Goal: Task Accomplishment & Management: Complete application form

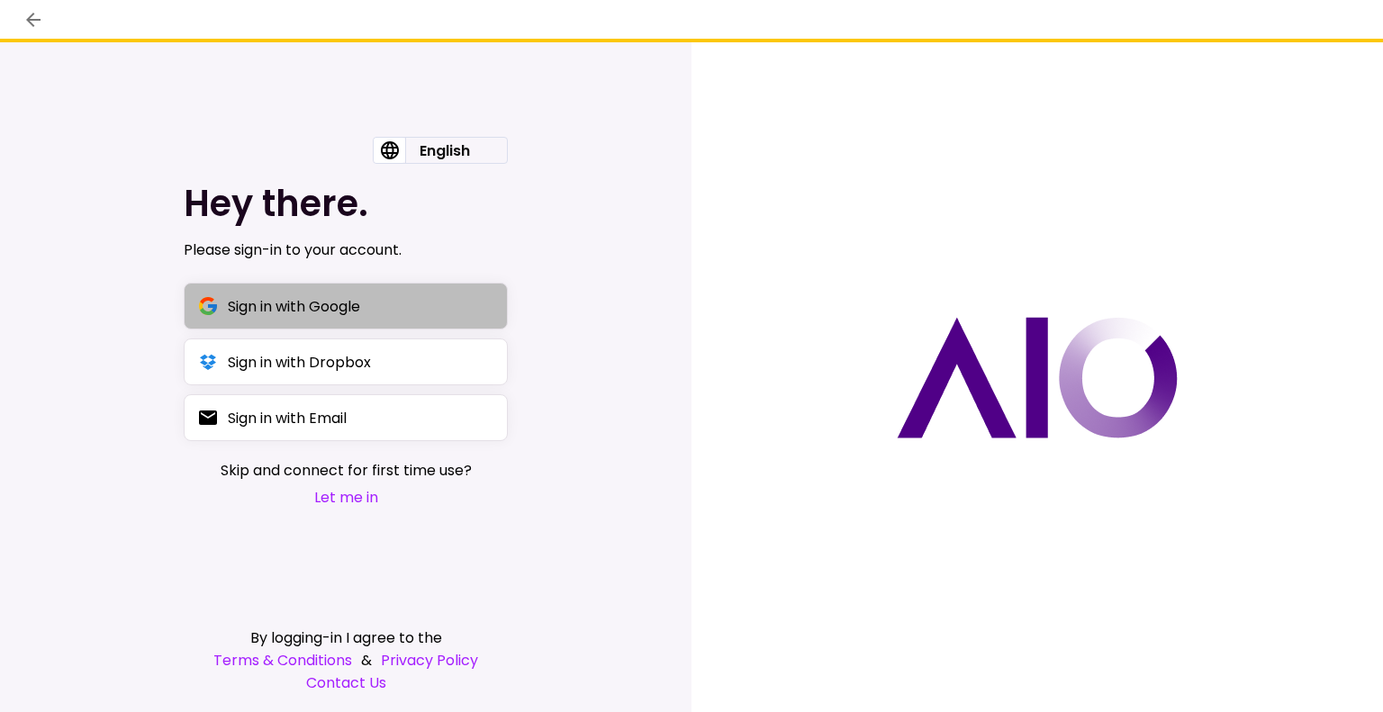
click at [370, 313] on button "Sign in with Google" at bounding box center [346, 306] width 324 height 47
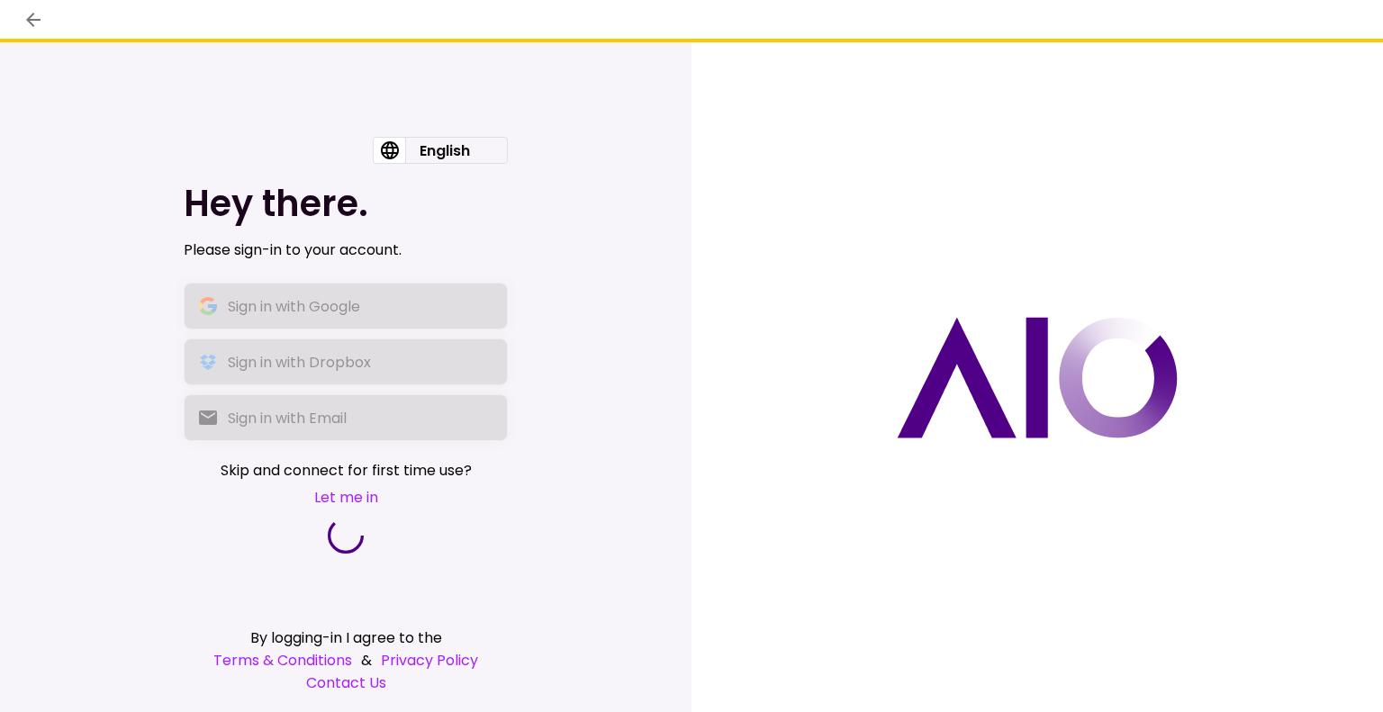
click at [386, 547] on div at bounding box center [346, 536] width 324 height 36
drag, startPoint x: 735, startPoint y: 18, endPoint x: 630, endPoint y: 386, distance: 383.2
click at [630, 386] on div "English English עברית Hey there. Please sign-in to your account. Sign in with G…" at bounding box center [346, 377] width 692 height 670
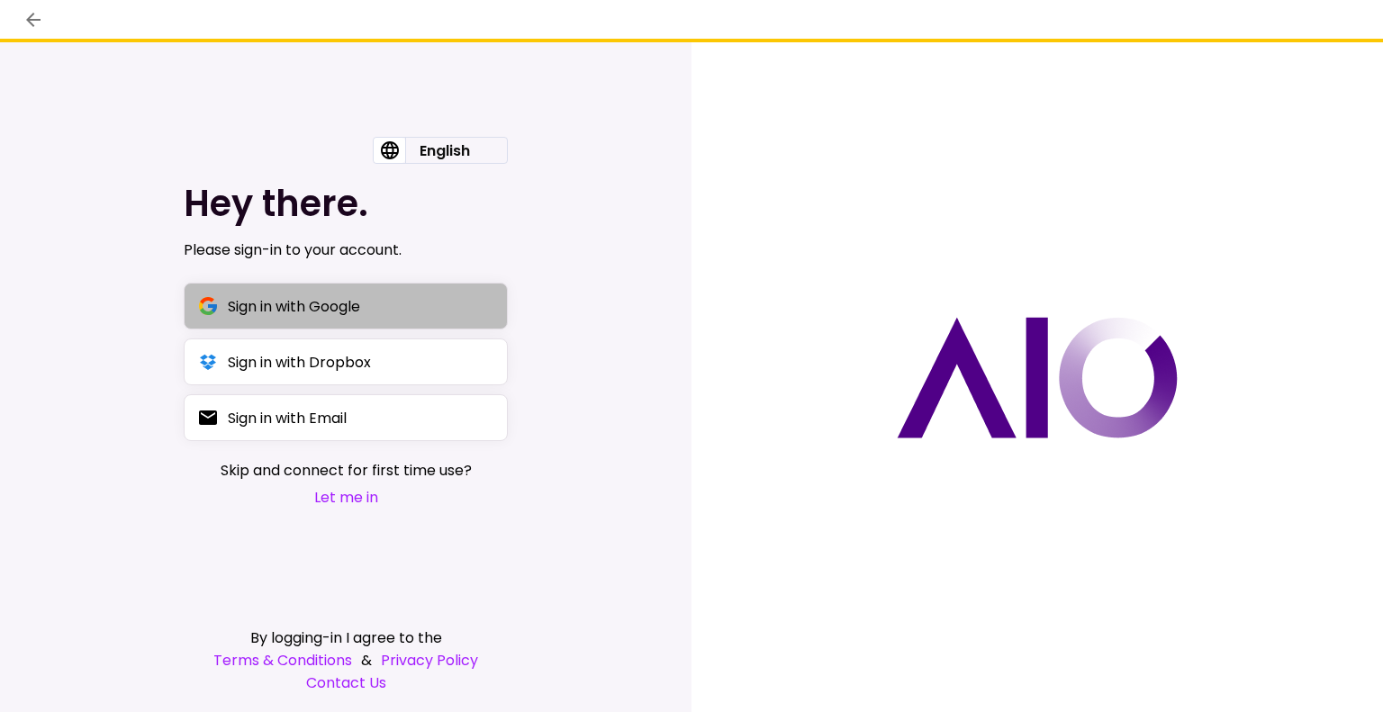
click at [347, 318] on div "Sign in with Google" at bounding box center [294, 306] width 132 height 23
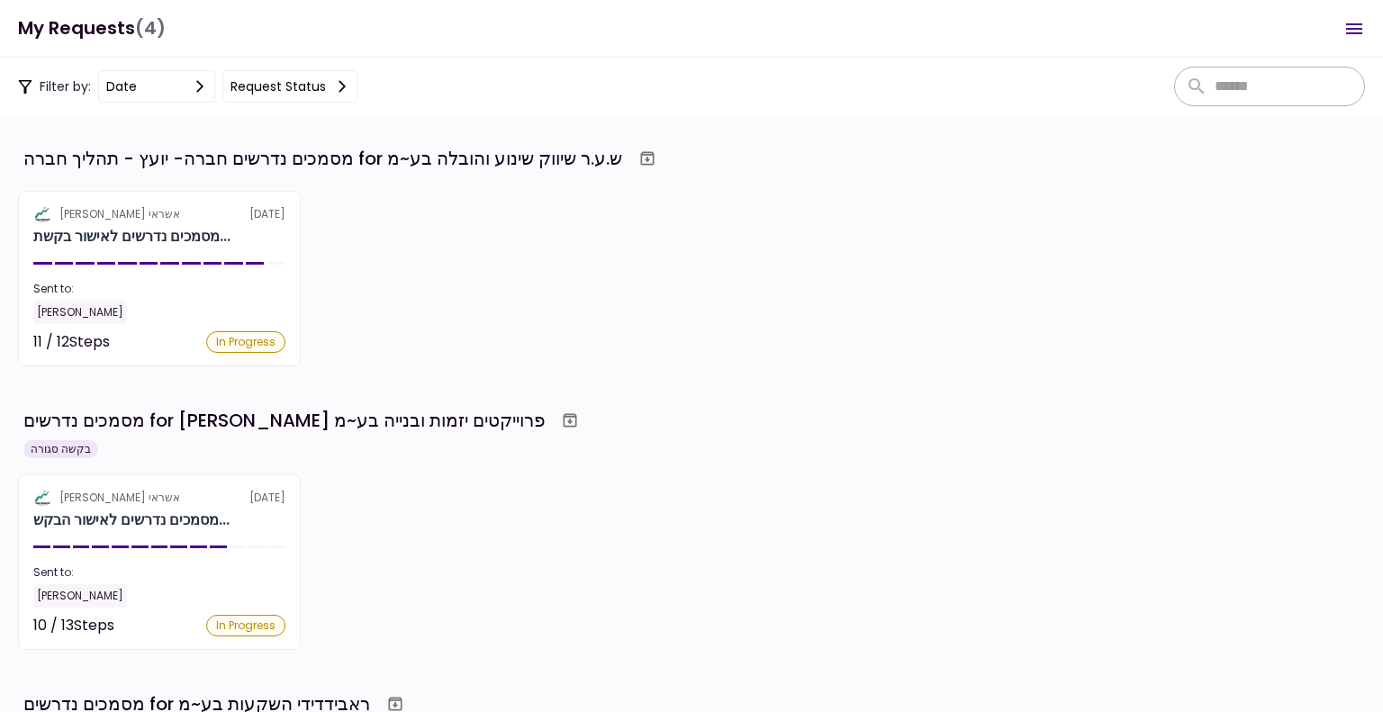
click at [1357, 31] on icon "Open menu" at bounding box center [1355, 29] width 22 height 22
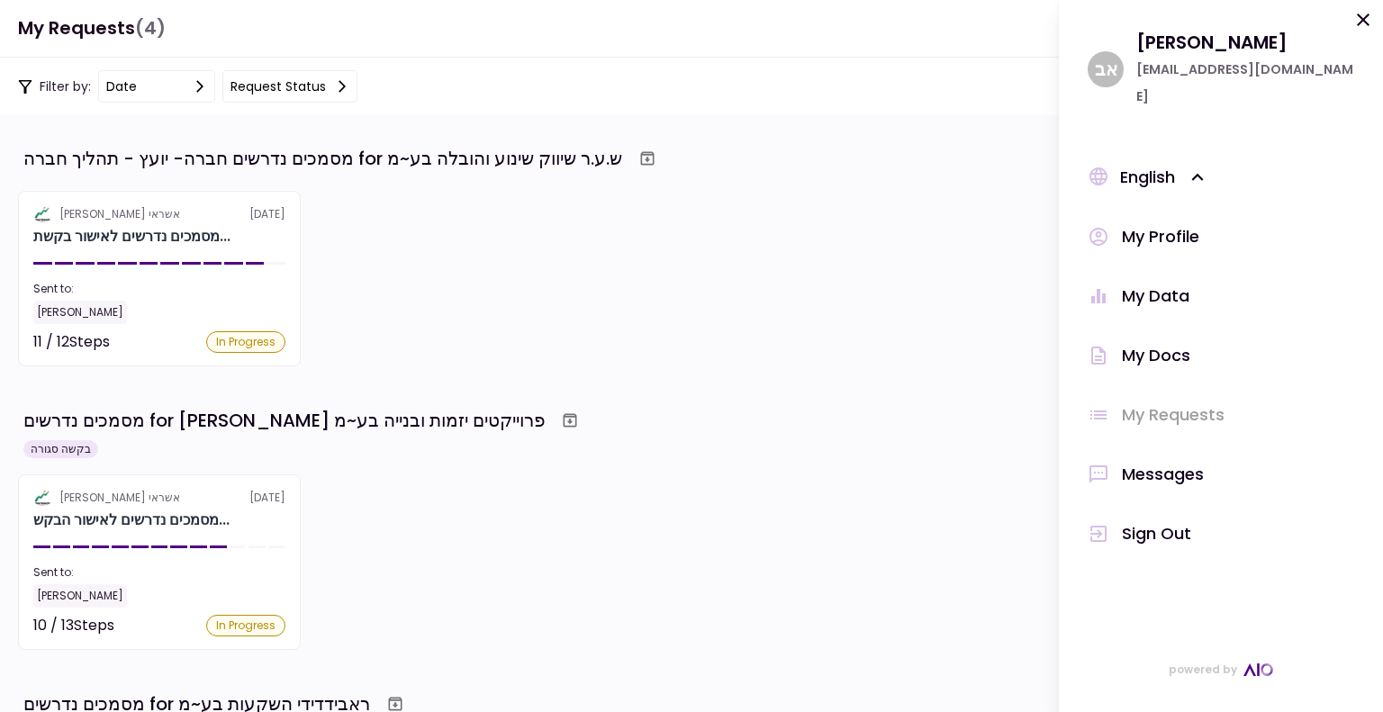
click at [95, 34] on h1 "My Requests (4)" at bounding box center [92, 28] width 148 height 37
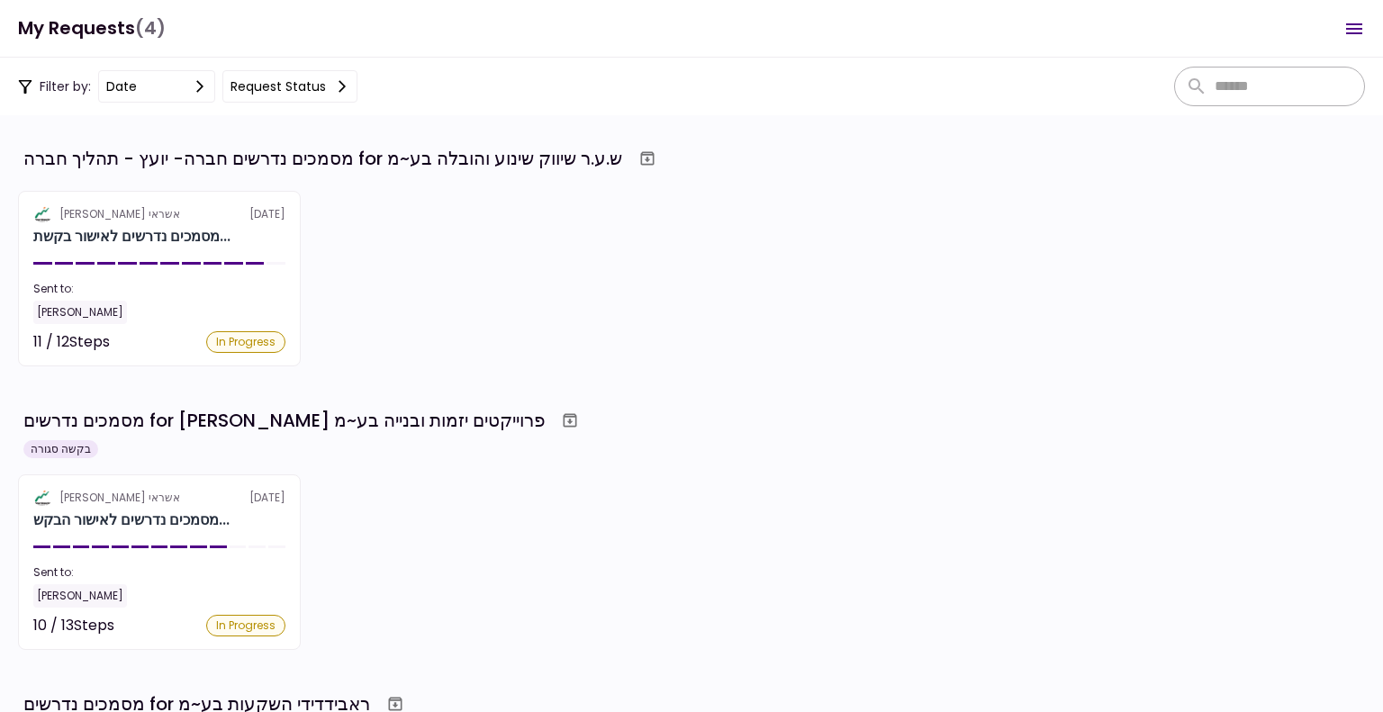
click at [95, 34] on h1 "My Requests (4)" at bounding box center [92, 28] width 148 height 37
click at [1356, 29] on icon "Open menu" at bounding box center [1355, 28] width 16 height 11
click at [38, 22] on h1 "My Requests (4)" at bounding box center [92, 28] width 148 height 37
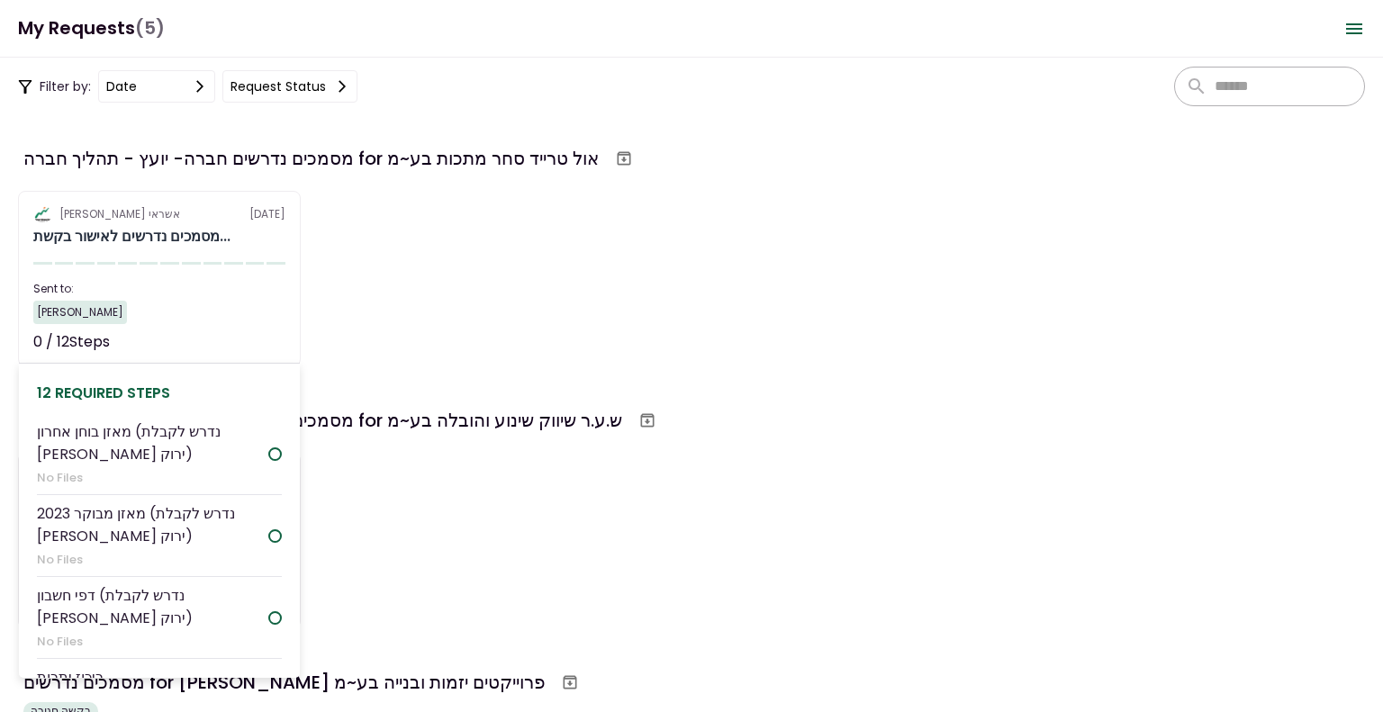
click at [183, 271] on section "אלטשולר שחם אשראי [DATE] מסמכים נדרשים לאישור בקשת... Sent to: [PERSON_NAME] 0 …" at bounding box center [159, 279] width 283 height 176
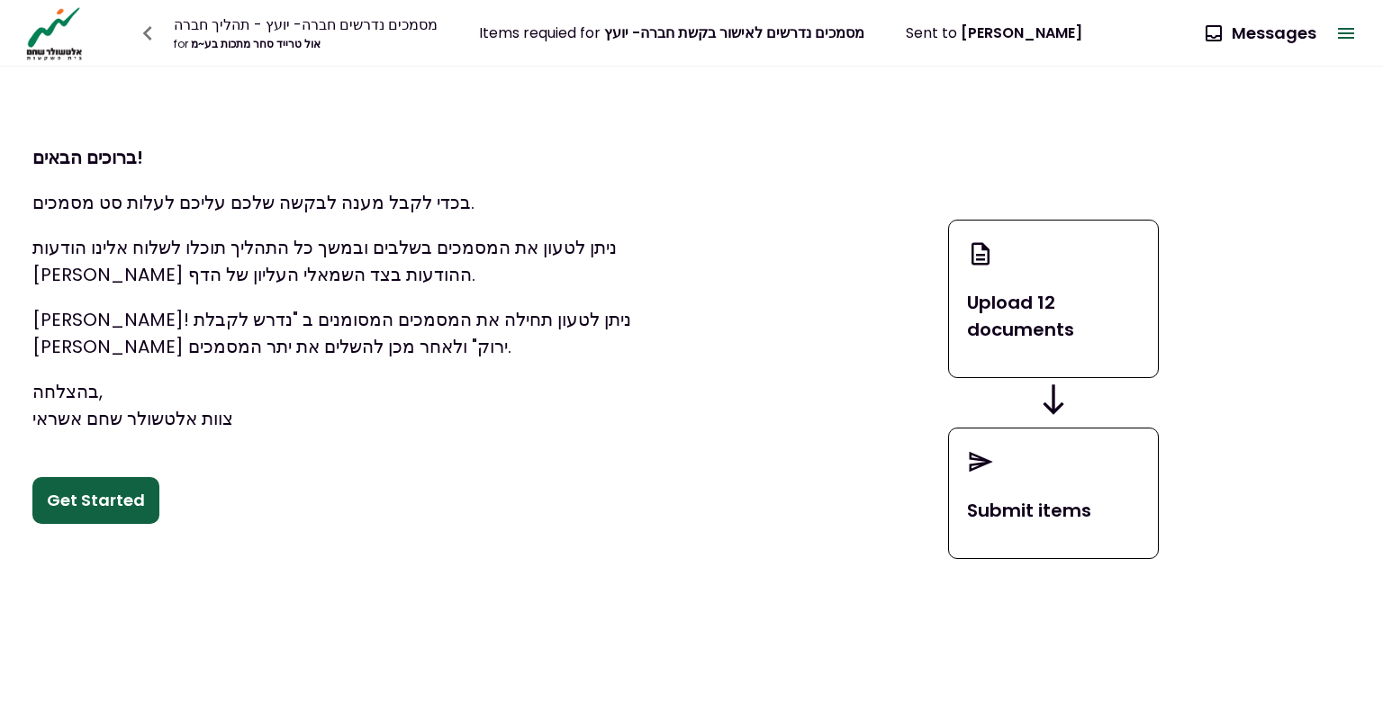
click at [95, 500] on button "Get Started" at bounding box center [95, 500] width 127 height 47
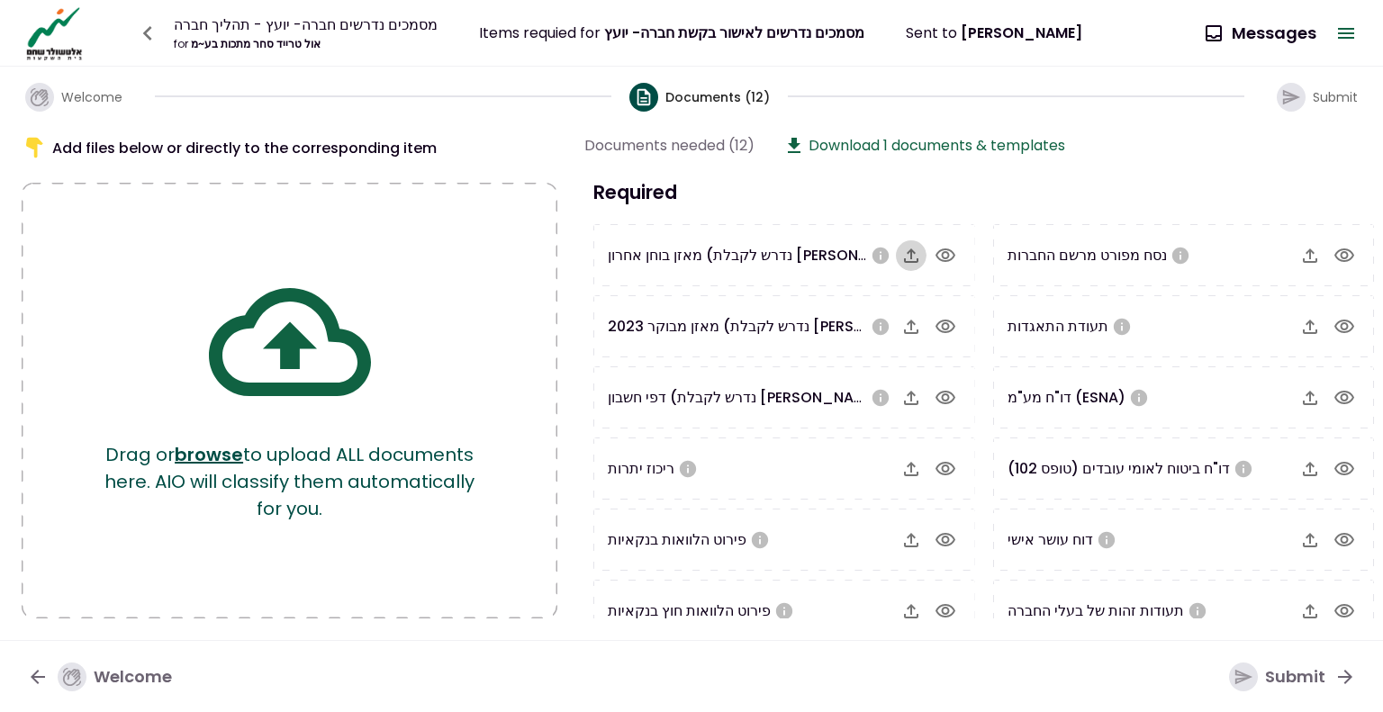
click at [904, 258] on icon "button" at bounding box center [911, 256] width 14 height 14
click at [901, 252] on icon "button" at bounding box center [912, 256] width 22 height 22
click at [910, 328] on icon "button" at bounding box center [911, 327] width 14 height 14
click at [909, 400] on icon "button" at bounding box center [912, 398] width 22 height 22
click at [909, 399] on icon "button" at bounding box center [911, 398] width 14 height 14
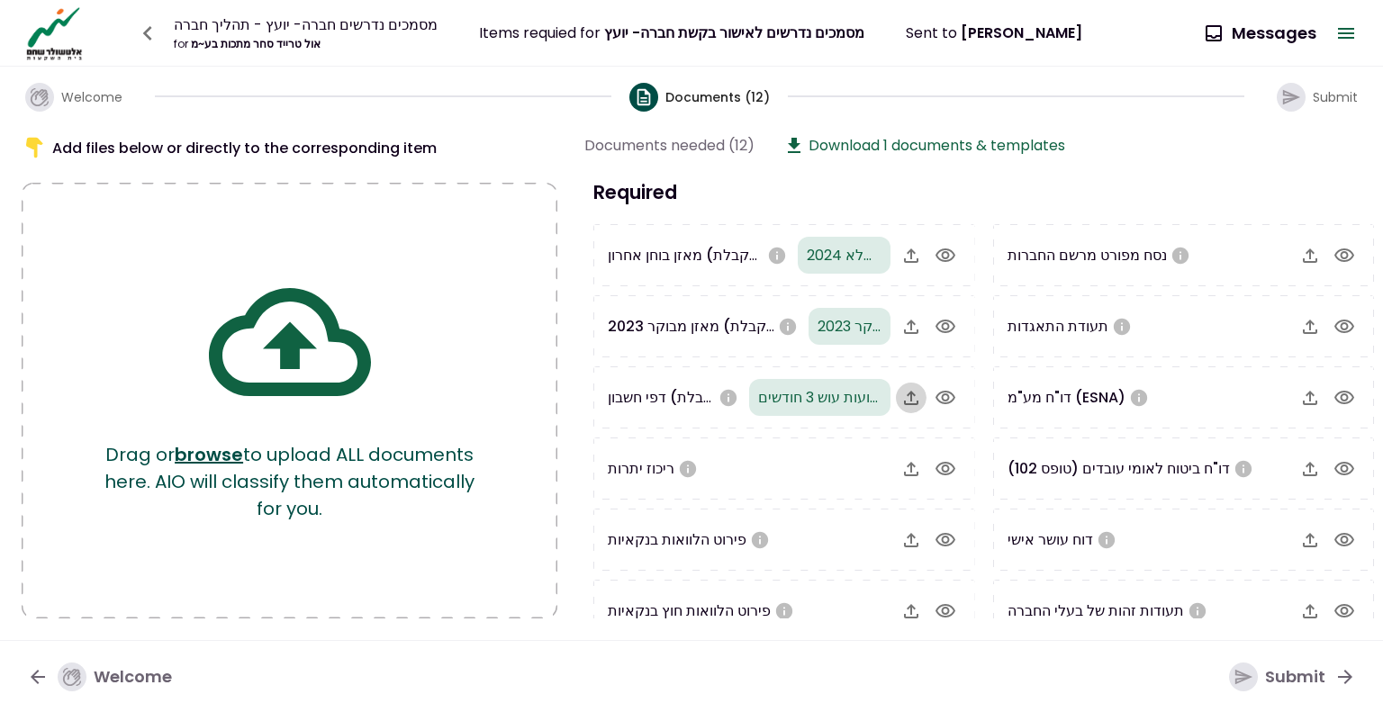
click at [904, 392] on icon "button" at bounding box center [912, 398] width 22 height 22
click at [913, 399] on icon "button" at bounding box center [912, 398] width 22 height 22
click at [909, 466] on icon "button" at bounding box center [911, 469] width 14 height 14
click at [909, 542] on icon "button" at bounding box center [911, 540] width 14 height 14
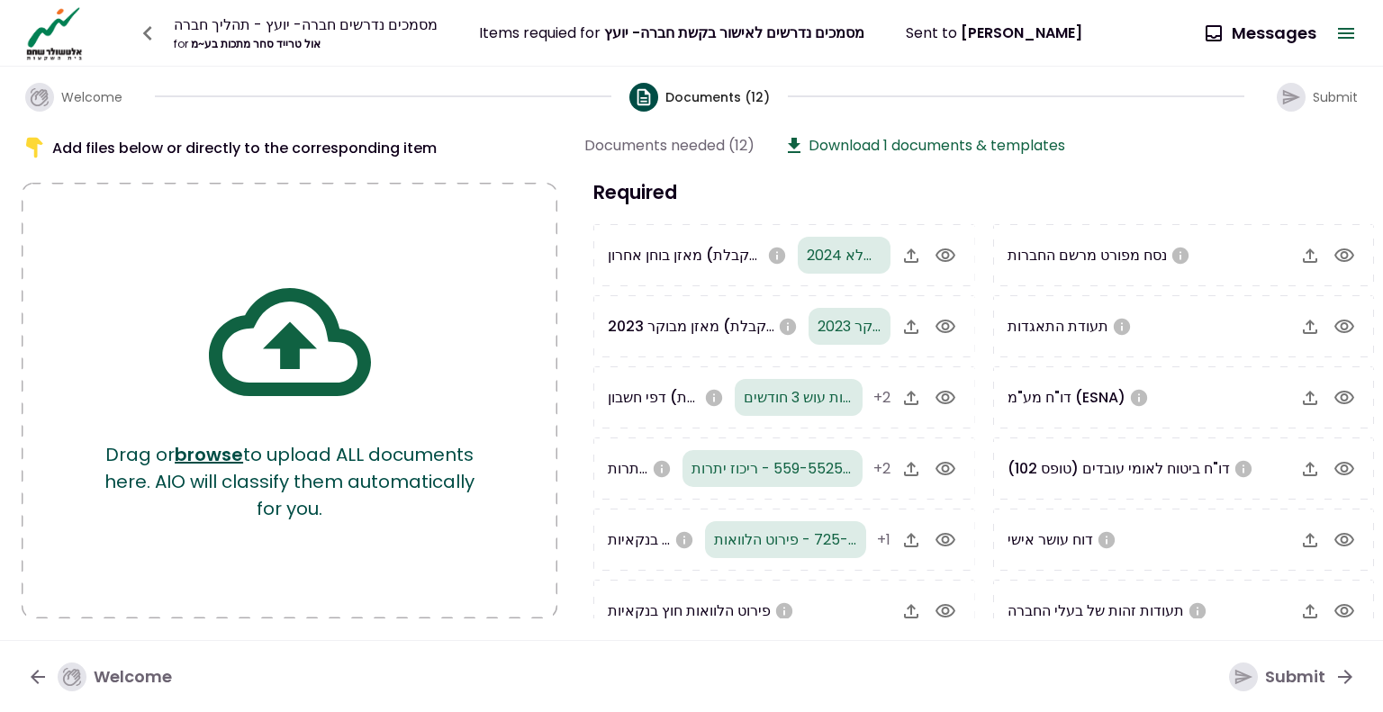
scroll to position [23, 0]
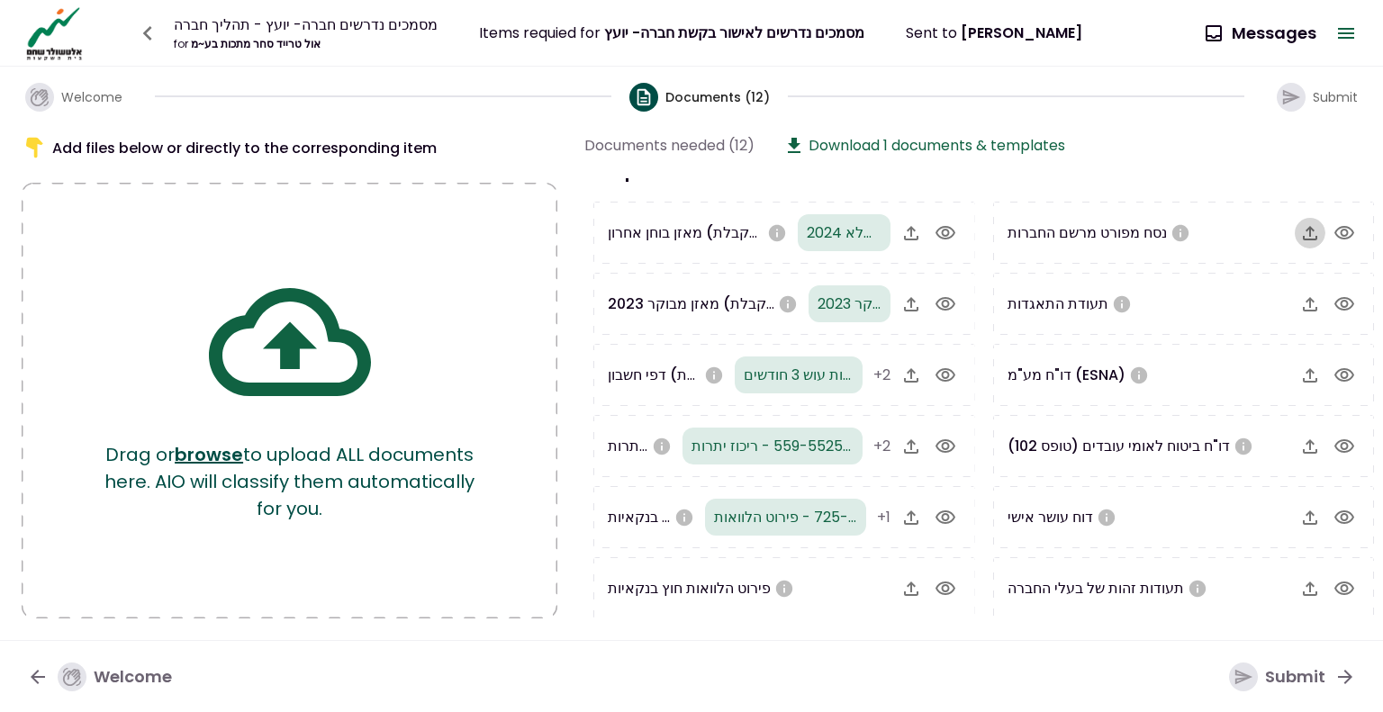
click at [1319, 232] on button "button" at bounding box center [1310, 233] width 31 height 31
click at [1307, 297] on icon "button" at bounding box center [1310, 304] width 14 height 14
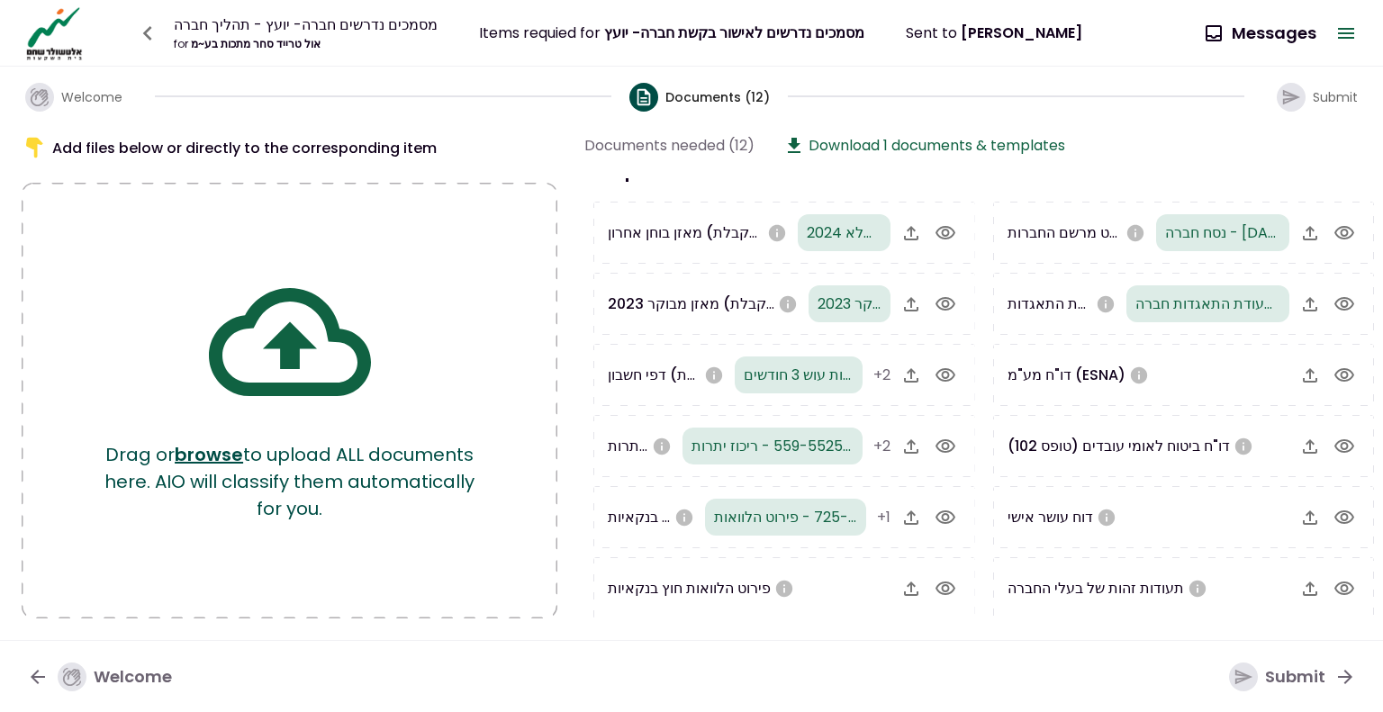
click at [1311, 375] on icon "button" at bounding box center [1311, 376] width 22 height 22
click at [904, 232] on icon "button" at bounding box center [912, 233] width 22 height 22
click at [1302, 444] on icon "button" at bounding box center [1311, 447] width 22 height 22
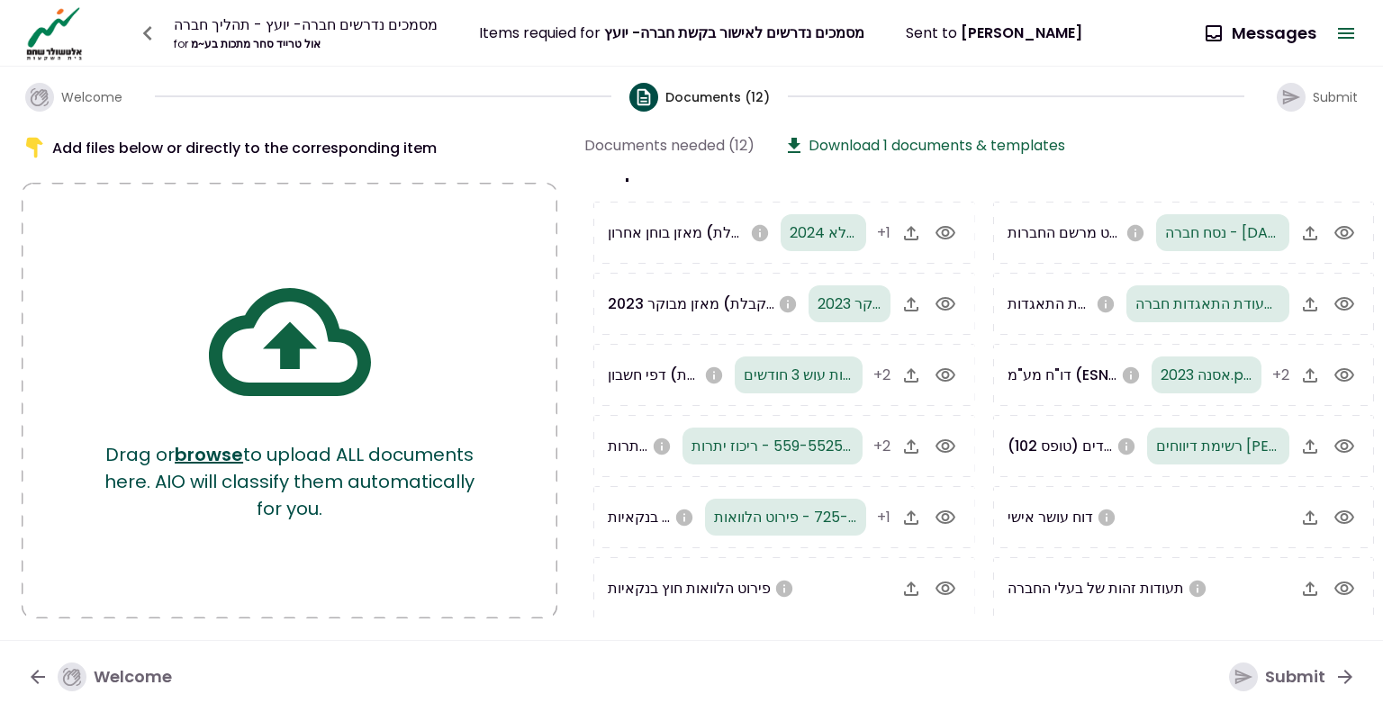
click at [1309, 586] on icon "button" at bounding box center [1311, 589] width 22 height 22
click at [854, 147] on button "Download 1 documents & templates" at bounding box center [929, 145] width 291 height 23
click at [1273, 673] on div "Submit" at bounding box center [1277, 677] width 96 height 29
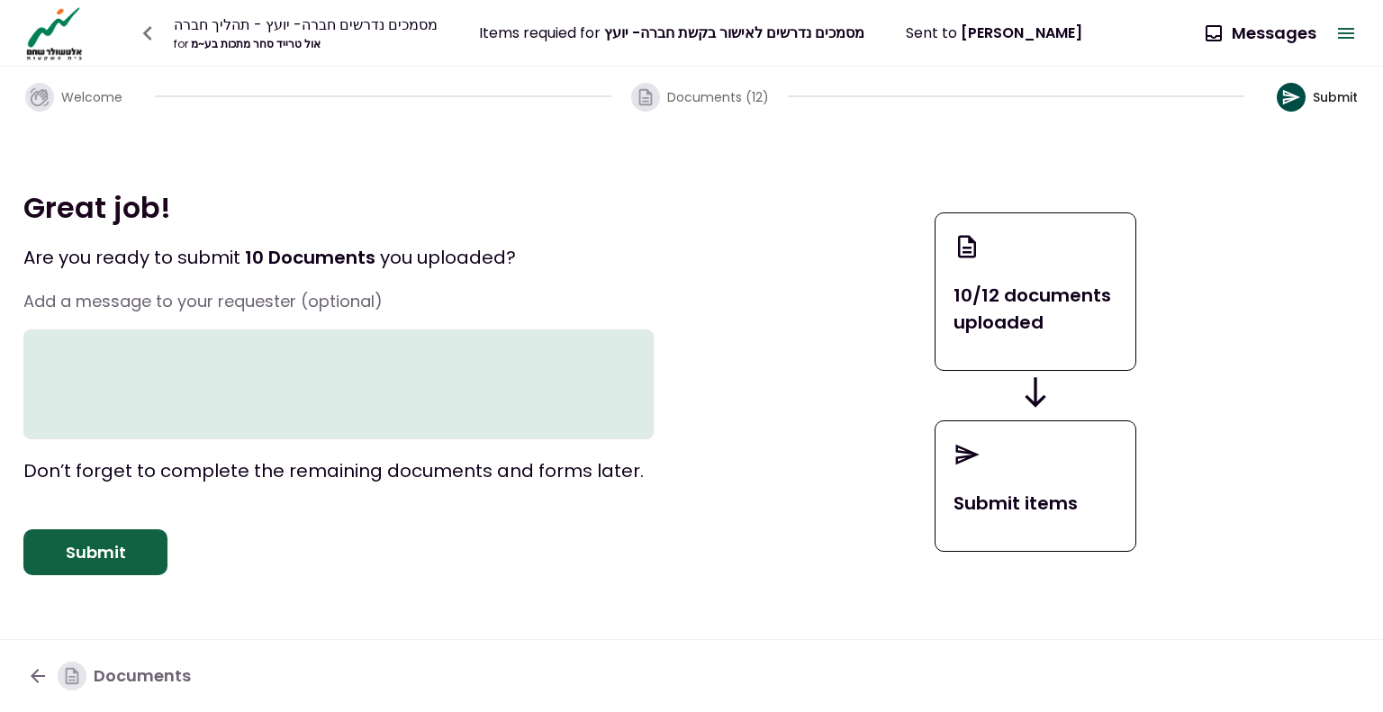
click at [99, 563] on button "Submit" at bounding box center [95, 553] width 144 height 47
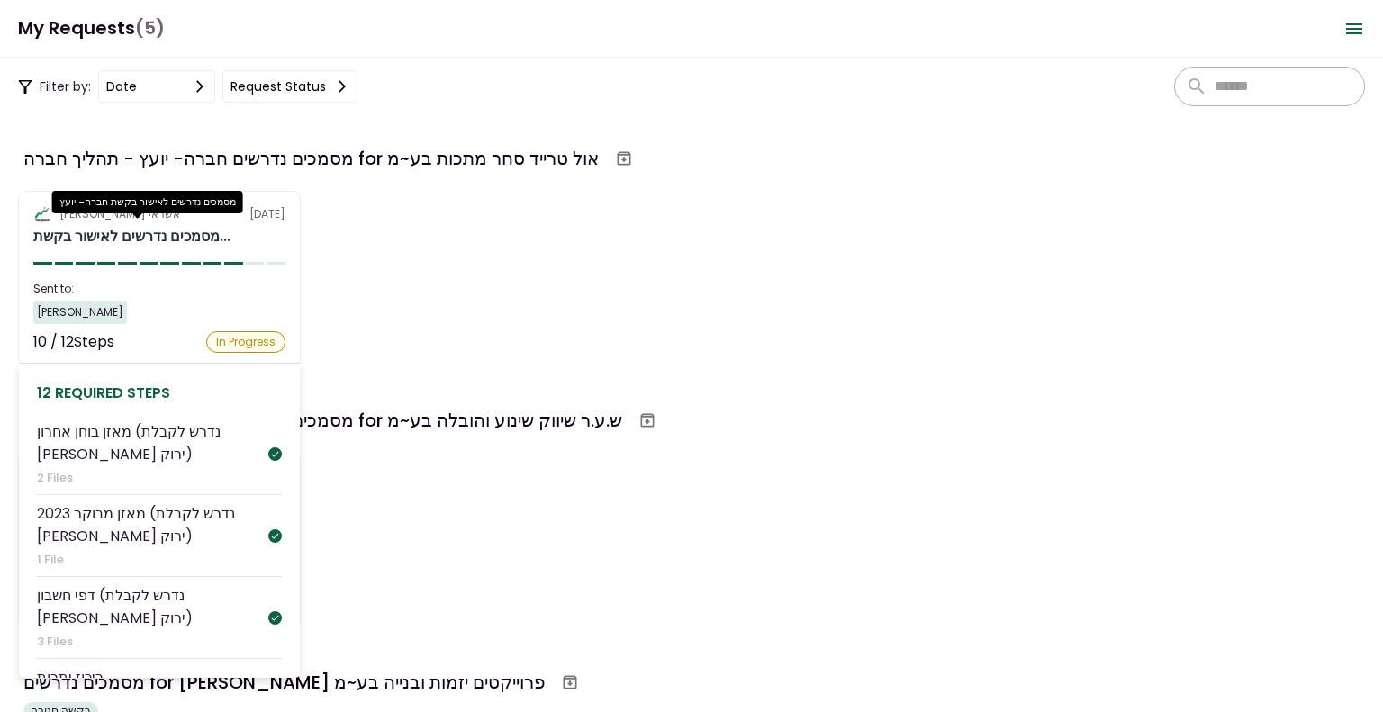
click at [170, 236] on div "מסמכים נדרשים לאישור בקשת..." at bounding box center [131, 237] width 197 height 22
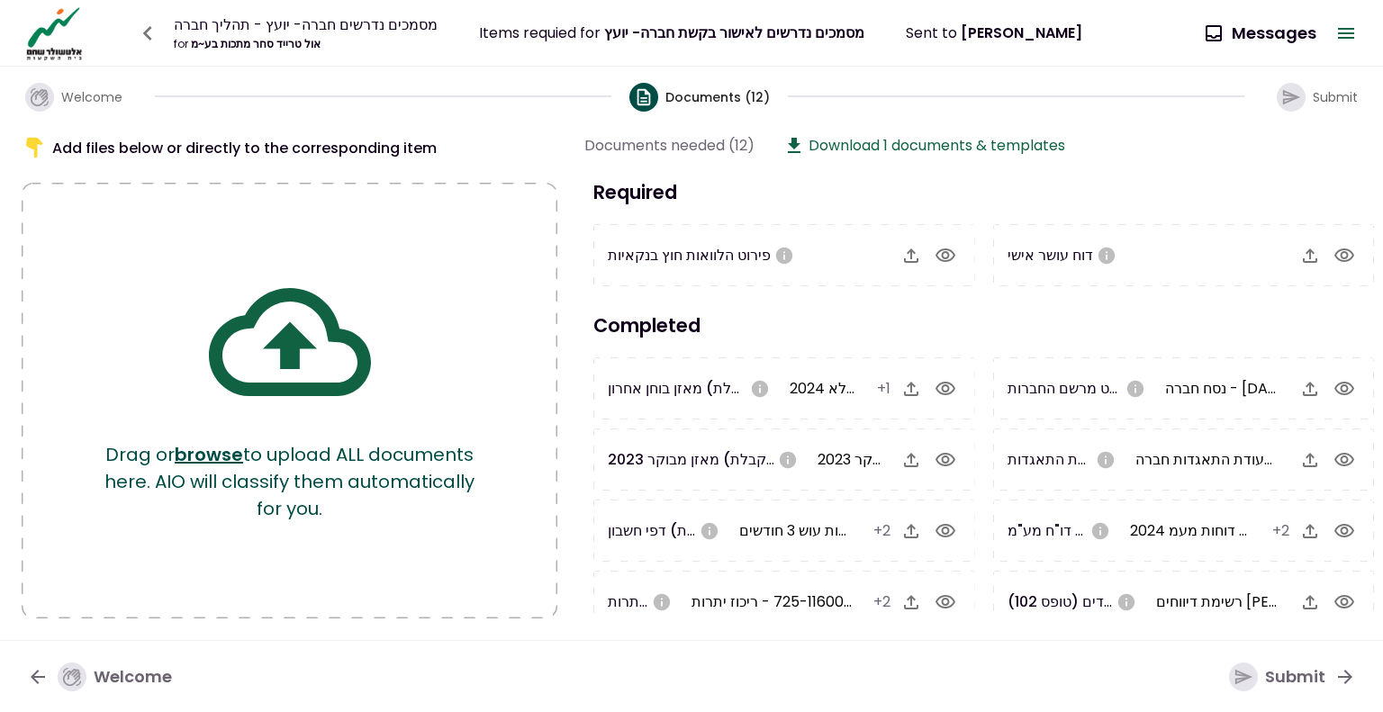
click at [159, 29] on icon "button" at bounding box center [147, 33] width 29 height 29
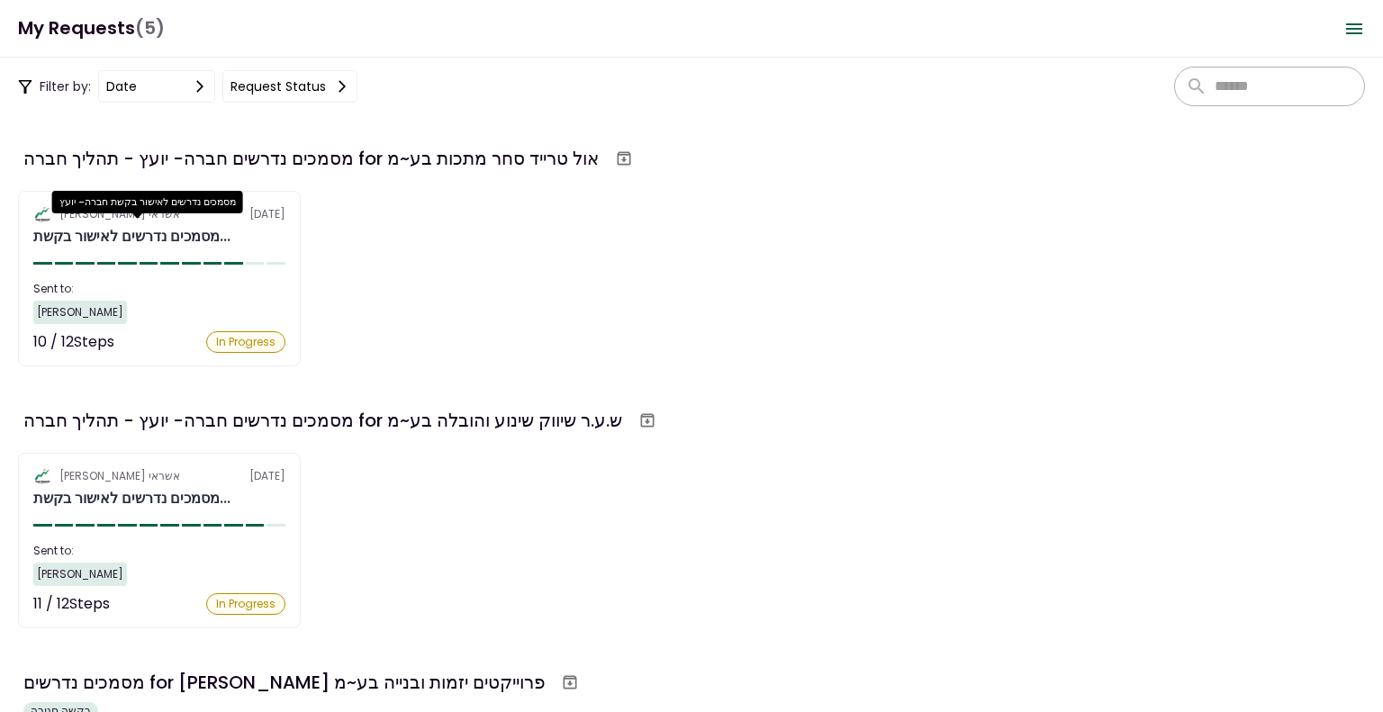
drag, startPoint x: 75, startPoint y: 227, endPoint x: 776, endPoint y: 223, distance: 701.7
click at [776, 223] on div "אלטשולר שחם אשראי [DATE] מסמכים נדרשים לאישור בקשת... Sent to: [PERSON_NAME] 10…" at bounding box center [691, 279] width 1347 height 176
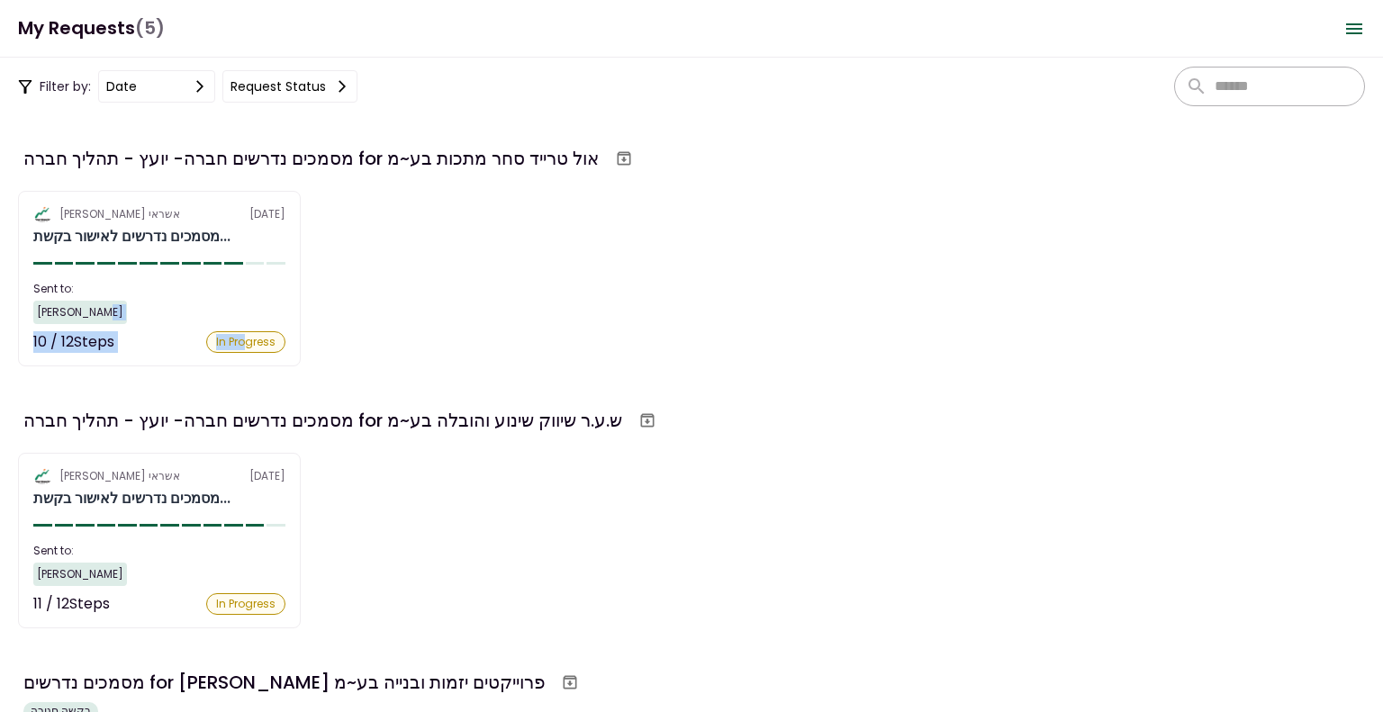
scroll to position [486, 0]
drag, startPoint x: 245, startPoint y: 343, endPoint x: 657, endPoint y: 225, distance: 428.2
click at [689, 273] on div "אלטשולר שחם אשראי [DATE] מסמכים נדרשים לאישור בקשת... Sent to: [PERSON_NAME] 10…" at bounding box center [691, 279] width 1347 height 176
click at [633, 158] on icon "Archive workflow" at bounding box center [624, 159] width 18 height 18
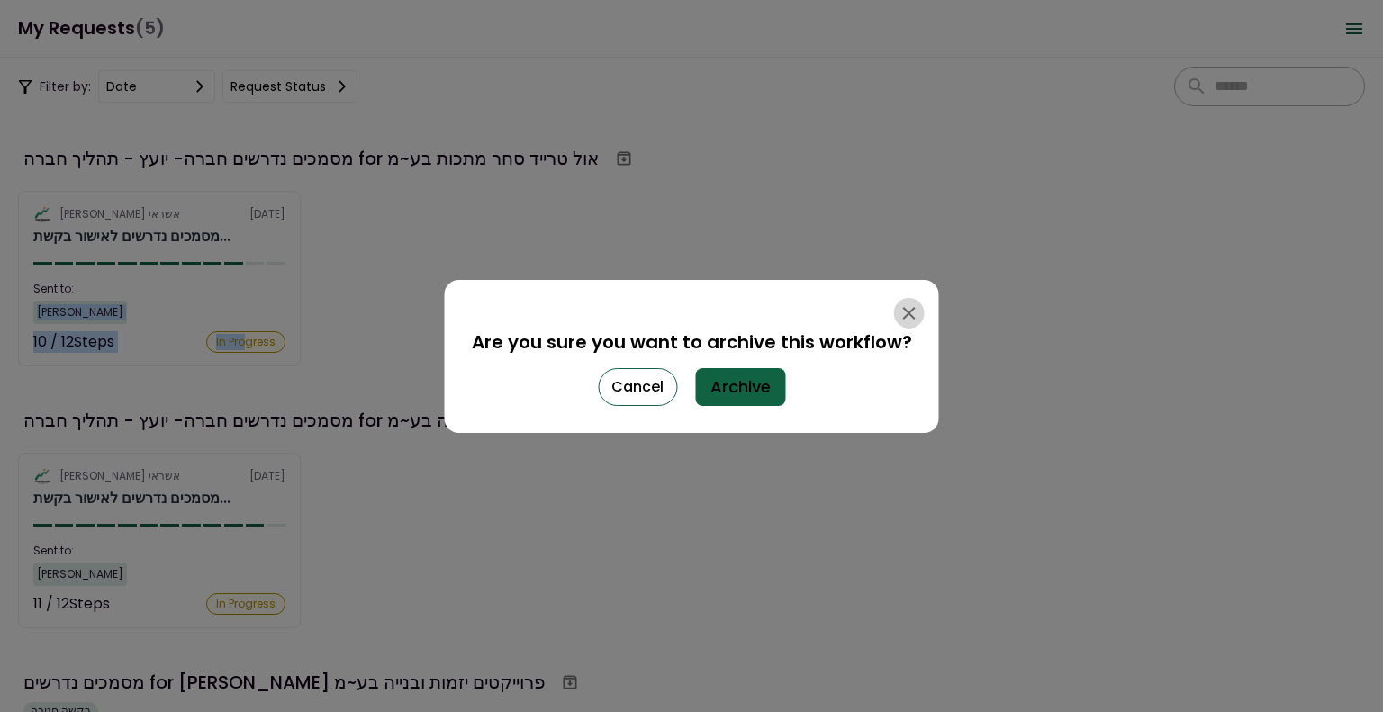
click at [910, 316] on icon "button" at bounding box center [909, 313] width 13 height 13
